Goal: Task Accomplishment & Management: Manage account settings

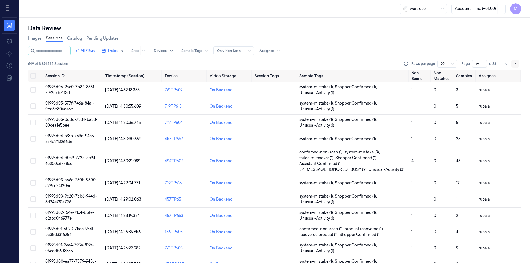
click at [515, 65] on icon "Go to next page" at bounding box center [514, 64] width 3 height 4
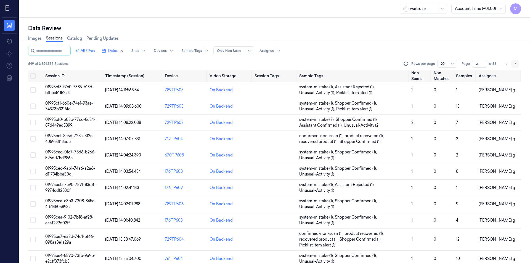
click at [515, 65] on icon "Go to next page" at bounding box center [514, 64] width 3 height 4
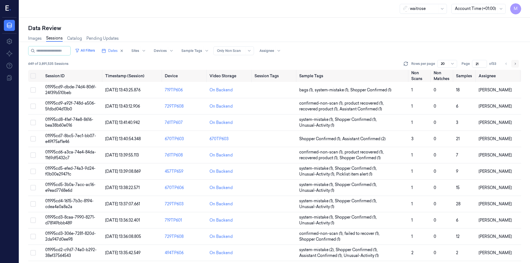
click at [515, 65] on icon "Go to next page" at bounding box center [514, 64] width 3 height 4
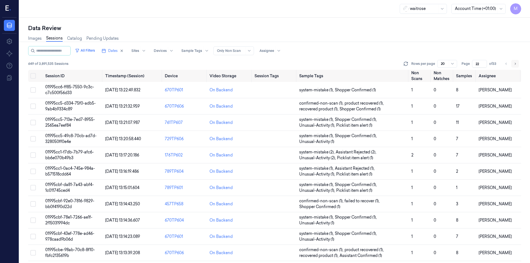
click at [515, 65] on icon "Go to next page" at bounding box center [514, 64] width 3 height 4
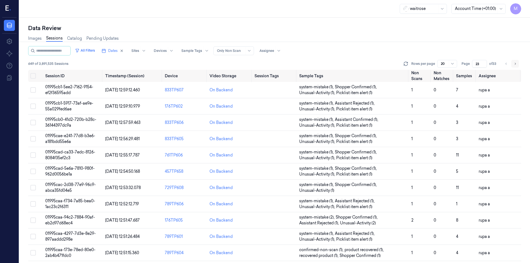
click at [515, 65] on icon "Go to next page" at bounding box center [514, 64] width 3 height 4
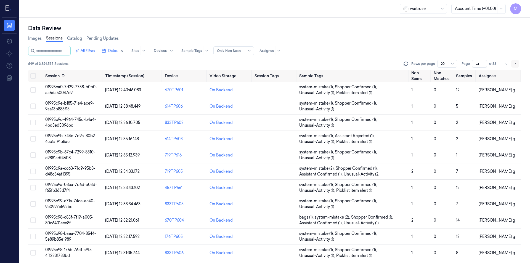
click at [515, 65] on icon "Go to next page" at bounding box center [514, 64] width 3 height 4
type input "25"
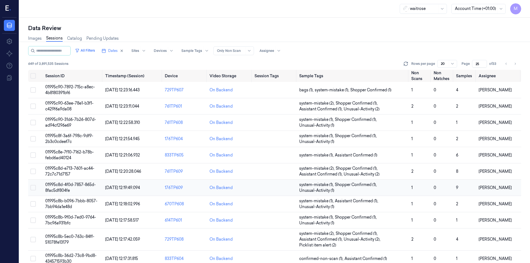
click at [373, 177] on span "Unusual-Activity (2)" at bounding box center [362, 174] width 36 height 6
click at [515, 64] on icon "Go to next page" at bounding box center [514, 64] width 3 height 4
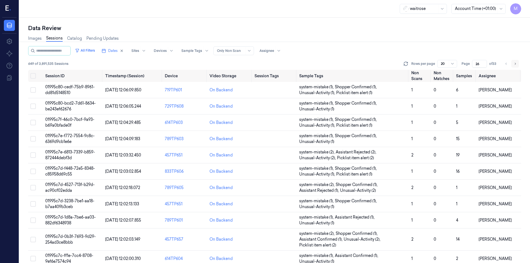
click at [515, 64] on icon "Go to next page" at bounding box center [514, 64] width 3 height 4
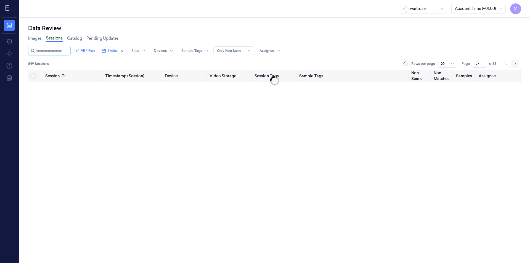
click at [515, 64] on icon "Go to next page" at bounding box center [514, 64] width 3 height 4
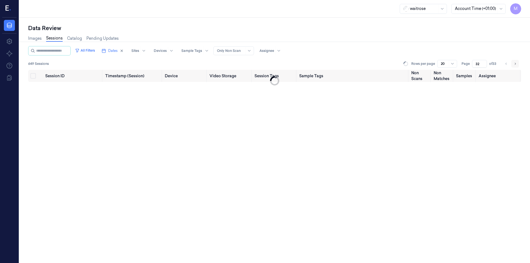
click at [515, 64] on icon "Go to next page" at bounding box center [514, 64] width 3 height 4
type input "33"
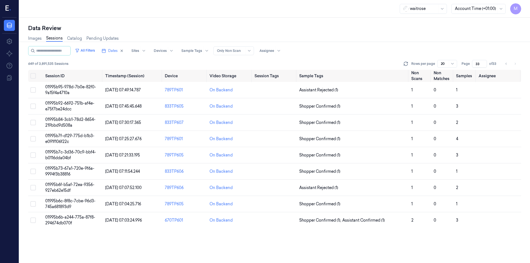
click at [359, 28] on div "Data Review" at bounding box center [274, 28] width 493 height 8
click at [78, 88] on span "01995b95-978d-7b0e-82f0-9a15f4a4710a" at bounding box center [70, 89] width 51 height 11
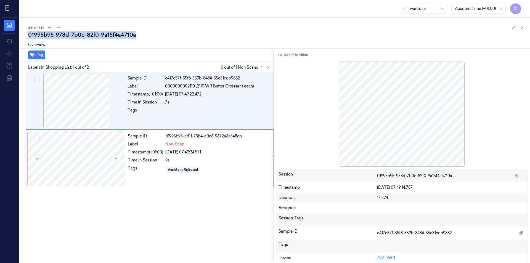
drag, startPoint x: 139, startPoint y: 34, endPoint x: 29, endPoint y: 34, distance: 110.7
click at [29, 34] on div "01995b95-978d-7b0e-82f0-9a15f4a4710a" at bounding box center [276, 35] width 497 height 8
drag, startPoint x: 523, startPoint y: 28, endPoint x: 284, endPoint y: 3, distance: 239.7
click at [523, 28] on icon at bounding box center [522, 28] width 4 height 4
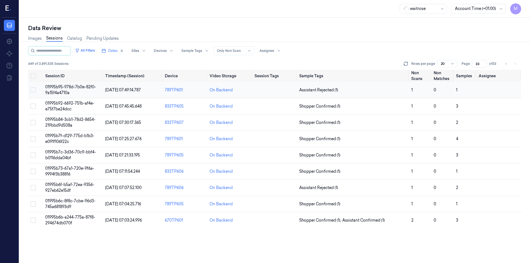
click at [33, 89] on button "Select row" at bounding box center [33, 90] width 6 height 6
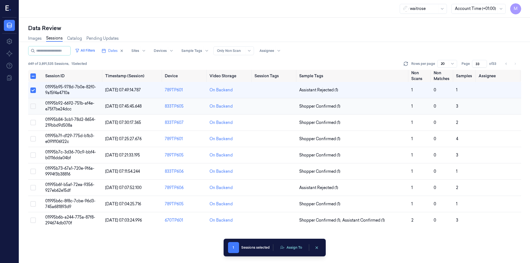
click at [34, 107] on button "Select row" at bounding box center [33, 106] width 6 height 6
click at [35, 119] on td at bounding box center [35, 123] width 15 height 16
click at [33, 124] on button "Select row" at bounding box center [33, 123] width 6 height 6
click at [33, 92] on button "Select row" at bounding box center [33, 90] width 6 height 6
click at [34, 107] on button "Select row" at bounding box center [33, 107] width 6 height 6
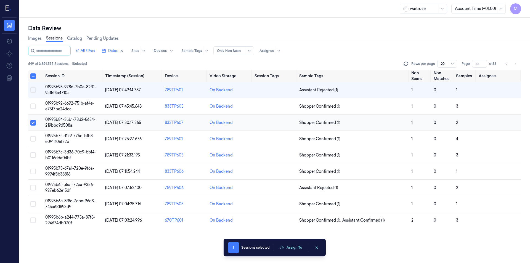
click at [34, 124] on button "Select row" at bounding box center [33, 123] width 6 height 6
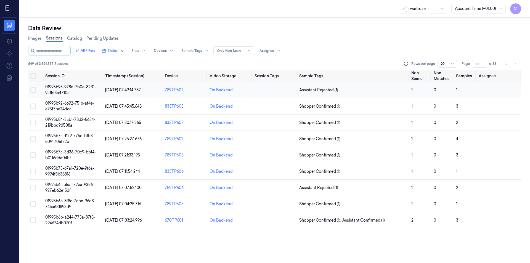
click at [34, 90] on button "Select row" at bounding box center [33, 90] width 6 height 6
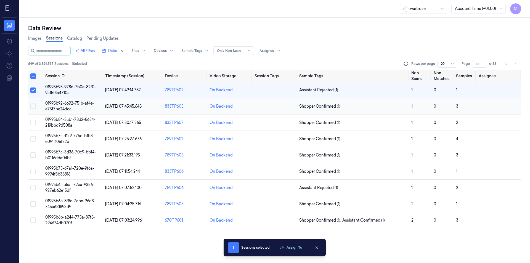
click at [33, 107] on button "Select row" at bounding box center [33, 106] width 6 height 6
click at [34, 121] on button "Select row" at bounding box center [33, 123] width 6 height 6
click at [36, 137] on td at bounding box center [35, 139] width 15 height 16
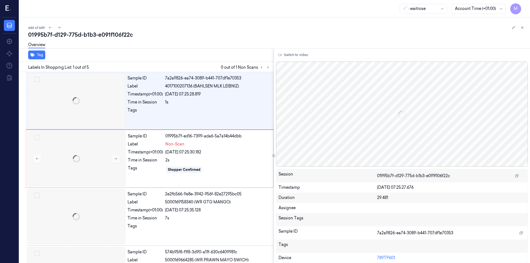
click at [19, 139] on div at bounding box center [19, 140] width 0 height 245
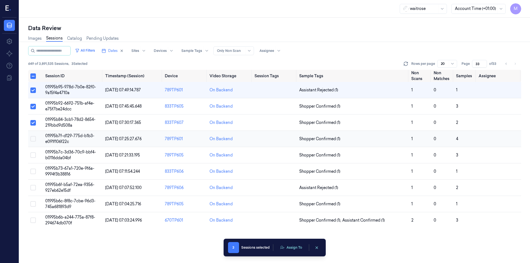
click at [34, 139] on button "Select row" at bounding box center [33, 139] width 6 height 6
click at [34, 156] on button "Select row" at bounding box center [33, 155] width 6 height 6
type button "on"
click at [295, 249] on button "Assign To" at bounding box center [291, 247] width 29 height 8
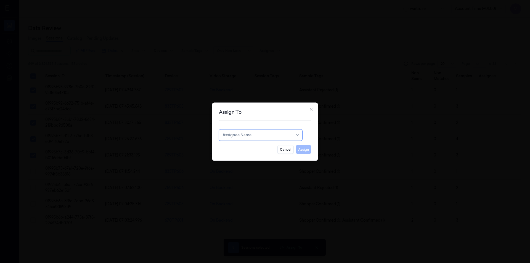
click at [250, 137] on div at bounding box center [257, 135] width 70 height 6
type input "RUP"
click at [246, 147] on div "rupa a" at bounding box center [260, 148] width 76 height 6
click at [303, 148] on button "Assign" at bounding box center [303, 149] width 15 height 9
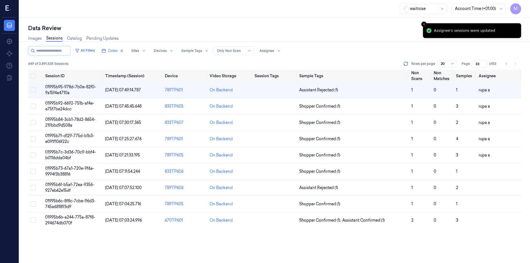
click at [275, 26] on div "Data Review" at bounding box center [274, 28] width 493 height 8
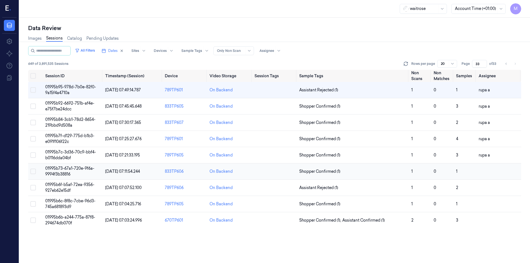
click at [34, 171] on button "Select row" at bounding box center [33, 172] width 6 height 6
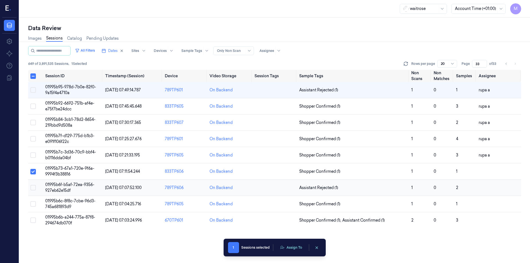
click at [34, 188] on button "Select row" at bounding box center [33, 188] width 6 height 6
click at [33, 203] on button "Select row" at bounding box center [33, 204] width 6 height 6
click at [35, 220] on button "Select row" at bounding box center [33, 220] width 6 height 6
click at [303, 246] on button "Assign To" at bounding box center [291, 247] width 29 height 8
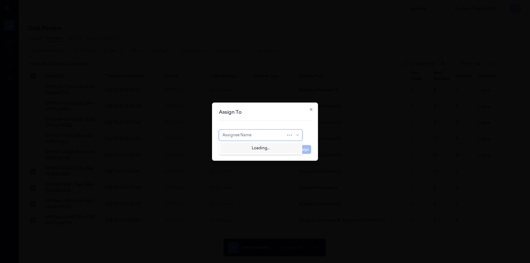
click at [249, 135] on div at bounding box center [254, 135] width 64 height 6
type input "VAR"
click at [243, 156] on div "[PERSON_NAME] g" at bounding box center [260, 157] width 76 height 6
click at [304, 148] on button "Assign" at bounding box center [303, 149] width 15 height 9
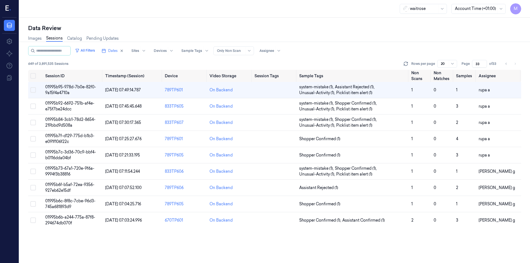
click at [299, 27] on div "Data Review" at bounding box center [274, 28] width 493 height 8
click at [325, 87] on span "system-mistake (1) ," at bounding box center [317, 87] width 36 height 6
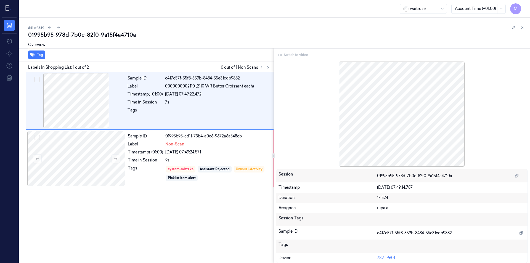
click at [415, 127] on div at bounding box center [402, 114] width 252 height 105
click at [269, 69] on icon at bounding box center [268, 67] width 4 height 4
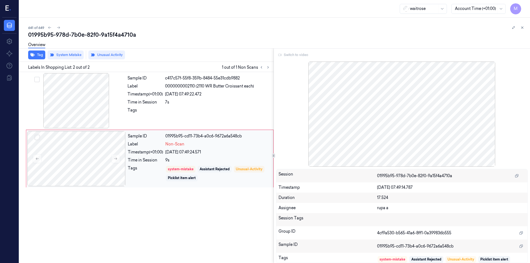
click at [246, 148] on div "Sample ID 01995b95-cd11-73b4-a0c6-9672a6a548cb Label Non-Scan Timestamp (+01:00…" at bounding box center [199, 158] width 147 height 55
click at [448, 124] on div at bounding box center [402, 114] width 252 height 105
click at [211, 152] on div "[DATE] 07:49:24.571" at bounding box center [217, 152] width 105 height 6
click at [336, 121] on div at bounding box center [402, 114] width 252 height 105
click at [289, 56] on div "Switch to video" at bounding box center [402, 55] width 252 height 9
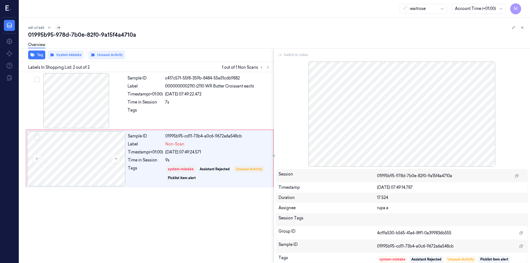
click at [56, 29] on button at bounding box center [58, 27] width 7 height 7
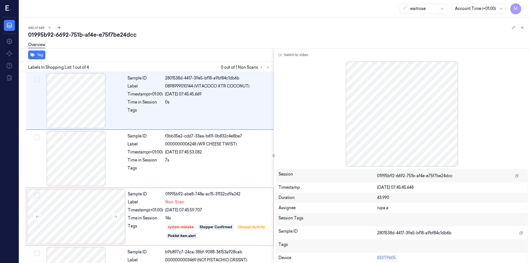
click at [57, 28] on icon at bounding box center [59, 28] width 4 height 4
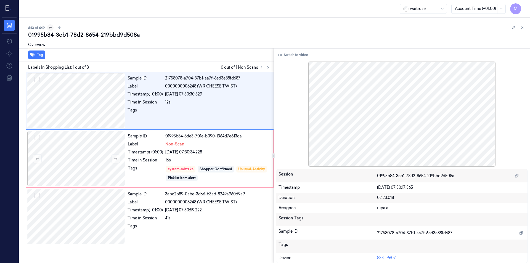
click at [50, 27] on icon at bounding box center [50, 28] width 4 height 4
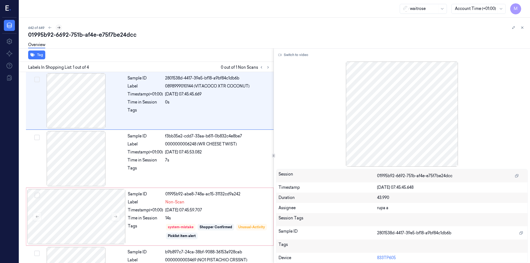
click at [59, 29] on icon at bounding box center [59, 28] width 4 height 4
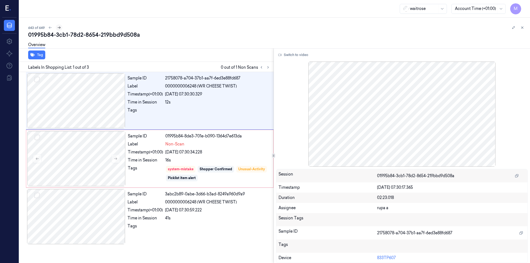
click at [59, 29] on icon at bounding box center [59, 28] width 4 height 4
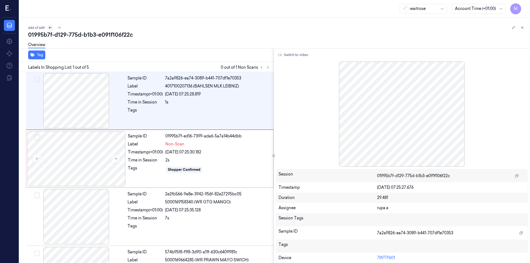
click at [51, 28] on icon at bounding box center [50, 28] width 4 height 4
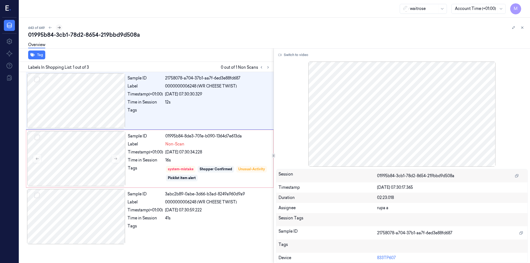
click at [62, 27] on button at bounding box center [59, 27] width 7 height 7
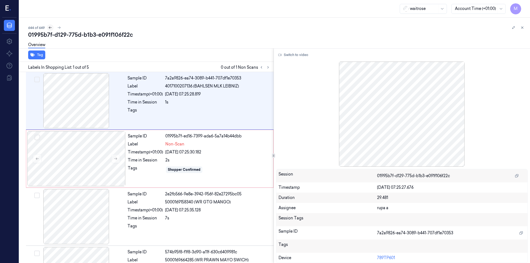
click at [51, 28] on icon at bounding box center [50, 28] width 4 height 4
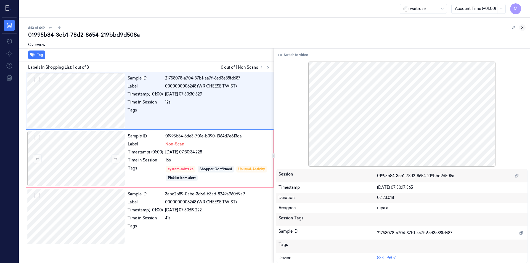
click at [520, 27] on icon at bounding box center [522, 28] width 4 height 4
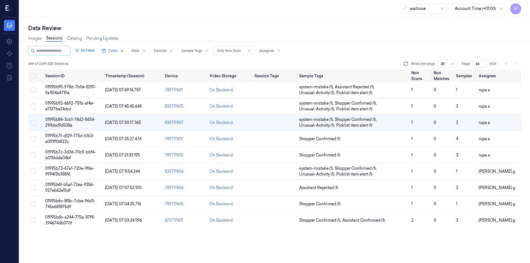
click at [516, 65] on li "pagination" at bounding box center [515, 64] width 8 height 8
click at [504, 64] on button "Go to previous page" at bounding box center [506, 64] width 8 height 8
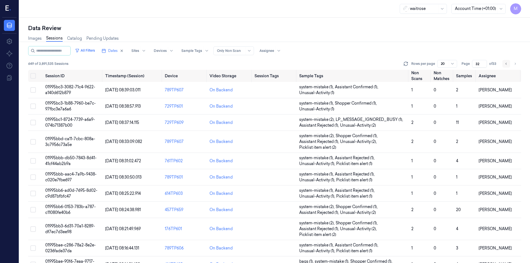
click at [507, 62] on icon "Go to previous page" at bounding box center [505, 64] width 3 height 4
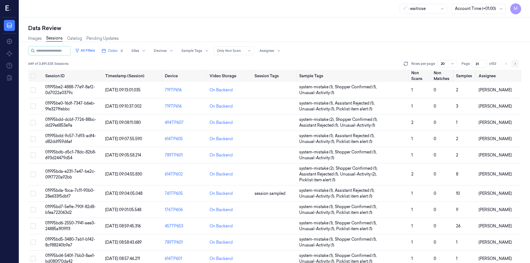
click at [515, 65] on icon "Go to next page" at bounding box center [515, 64] width 1 height 2
type input "32"
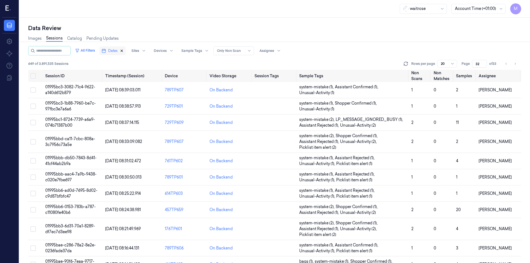
click at [124, 51] on icon "button" at bounding box center [122, 51] width 4 height 4
type input "1"
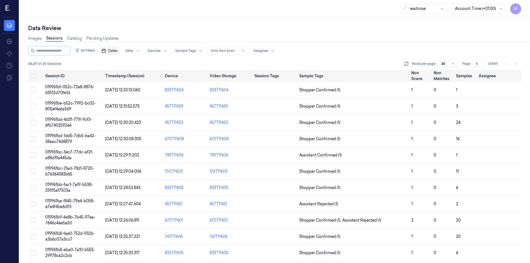
click at [118, 53] on span "Dates" at bounding box center [112, 50] width 9 height 5
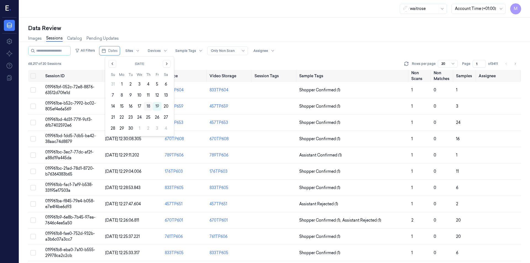
click at [148, 107] on button "18" at bounding box center [148, 106] width 9 height 9
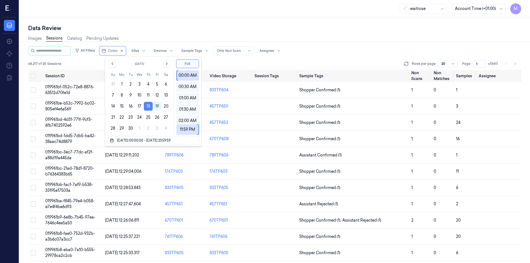
click at [150, 103] on button "18" at bounding box center [148, 106] width 9 height 9
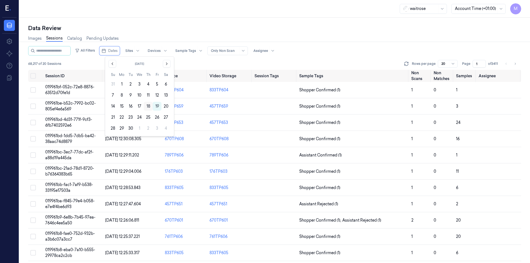
click at [148, 108] on button "18" at bounding box center [148, 106] width 9 height 9
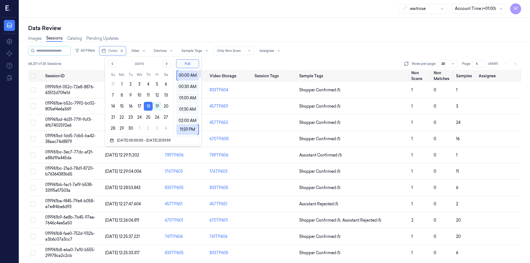
click at [191, 27] on div "Data Review" at bounding box center [274, 28] width 493 height 8
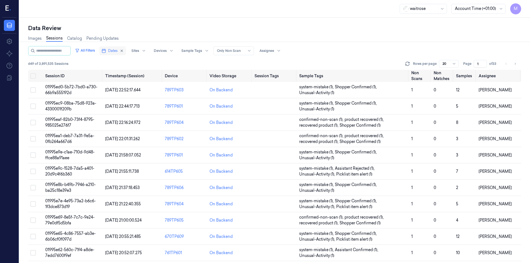
click at [126, 53] on button "Dates" at bounding box center [112, 50] width 26 height 9
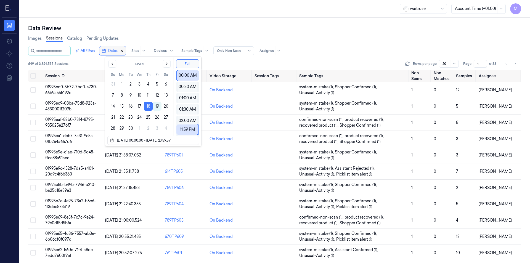
click at [124, 51] on icon "button" at bounding box center [122, 51] width 4 height 4
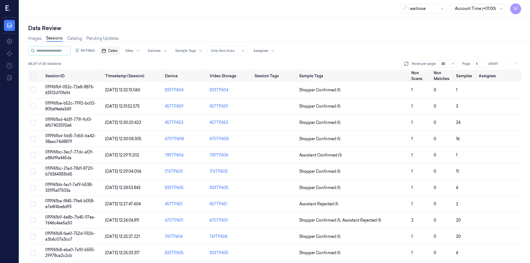
click at [120, 51] on button "Dates" at bounding box center [109, 50] width 20 height 9
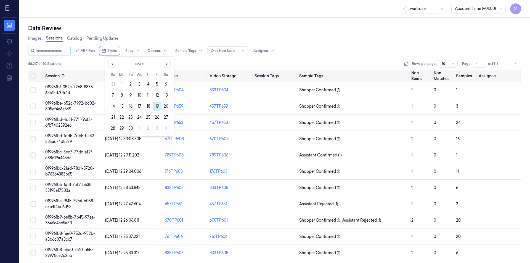
click at [158, 108] on button "19" at bounding box center [157, 106] width 9 height 9
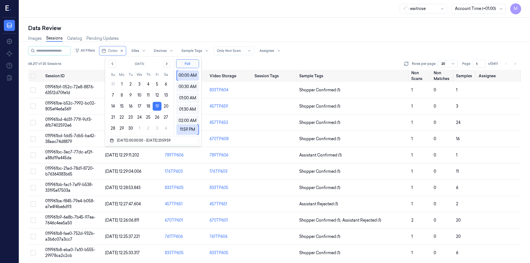
click at [182, 25] on div "Data Review" at bounding box center [274, 28] width 493 height 8
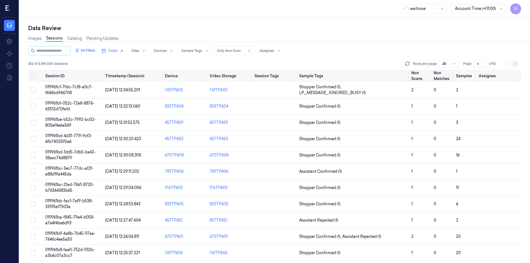
click at [514, 63] on icon "Go to next page" at bounding box center [514, 64] width 3 height 4
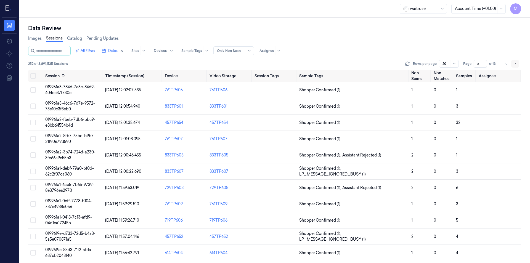
click at [514, 63] on icon "Go to next page" at bounding box center [514, 64] width 3 height 4
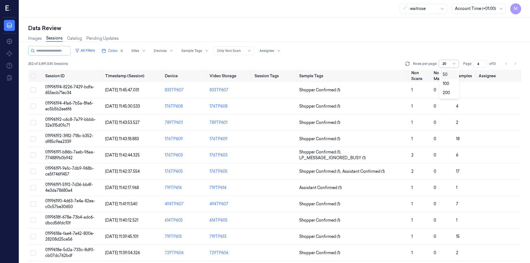
click at [458, 61] on div "20" at bounding box center [449, 64] width 20 height 8
click at [449, 92] on div "200" at bounding box center [446, 93] width 7 height 6
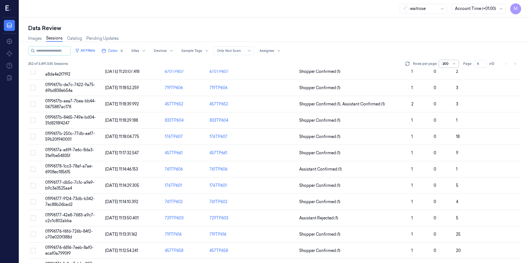
scroll to position [1601, 0]
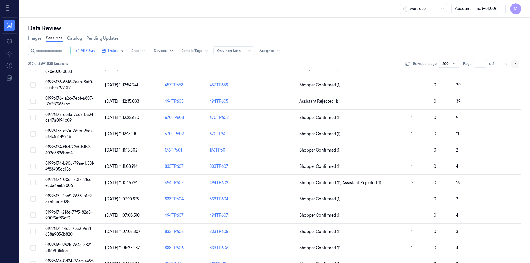
click at [515, 65] on icon "Go to next page" at bounding box center [514, 64] width 3 height 4
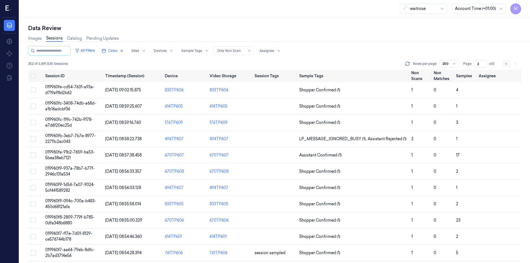
click at [507, 65] on icon "Go to previous page" at bounding box center [505, 64] width 3 height 4
type input "1"
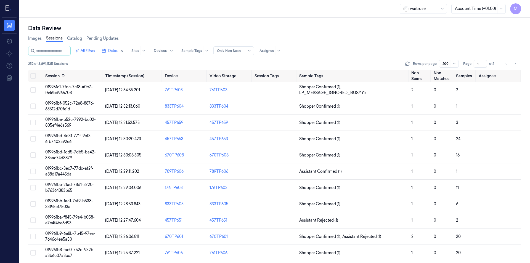
click at [505, 63] on li "pagination" at bounding box center [506, 64] width 8 height 8
